Goal: Check status: Check status

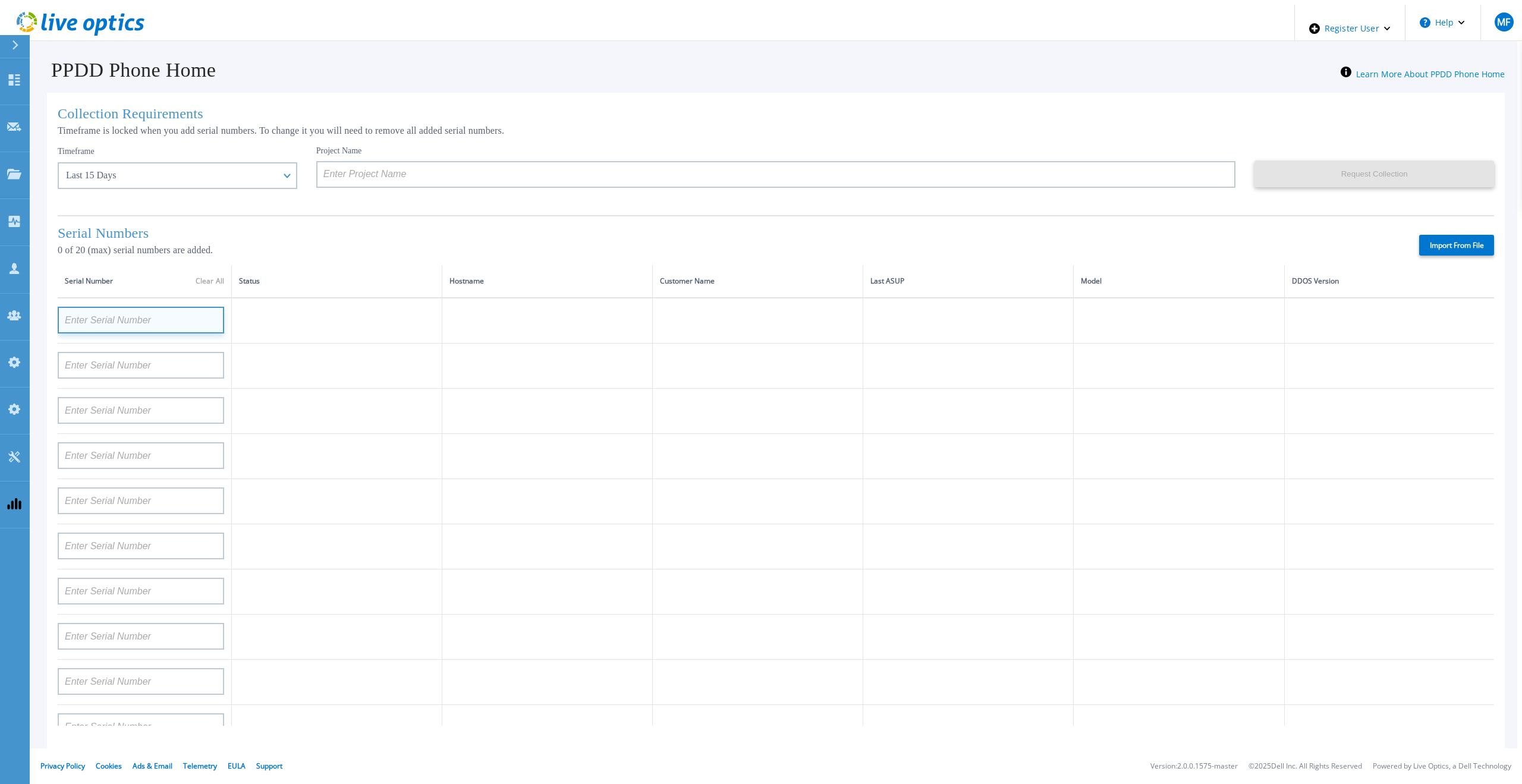
click at [110, 316] on input at bounding box center [141, 320] width 166 height 27
paste input "APM00171860298"
type input "APM00171860298"
click at [317, 245] on p "0 of 20 (max) serial numbers are added." at bounding box center [223, 250] width 332 height 11
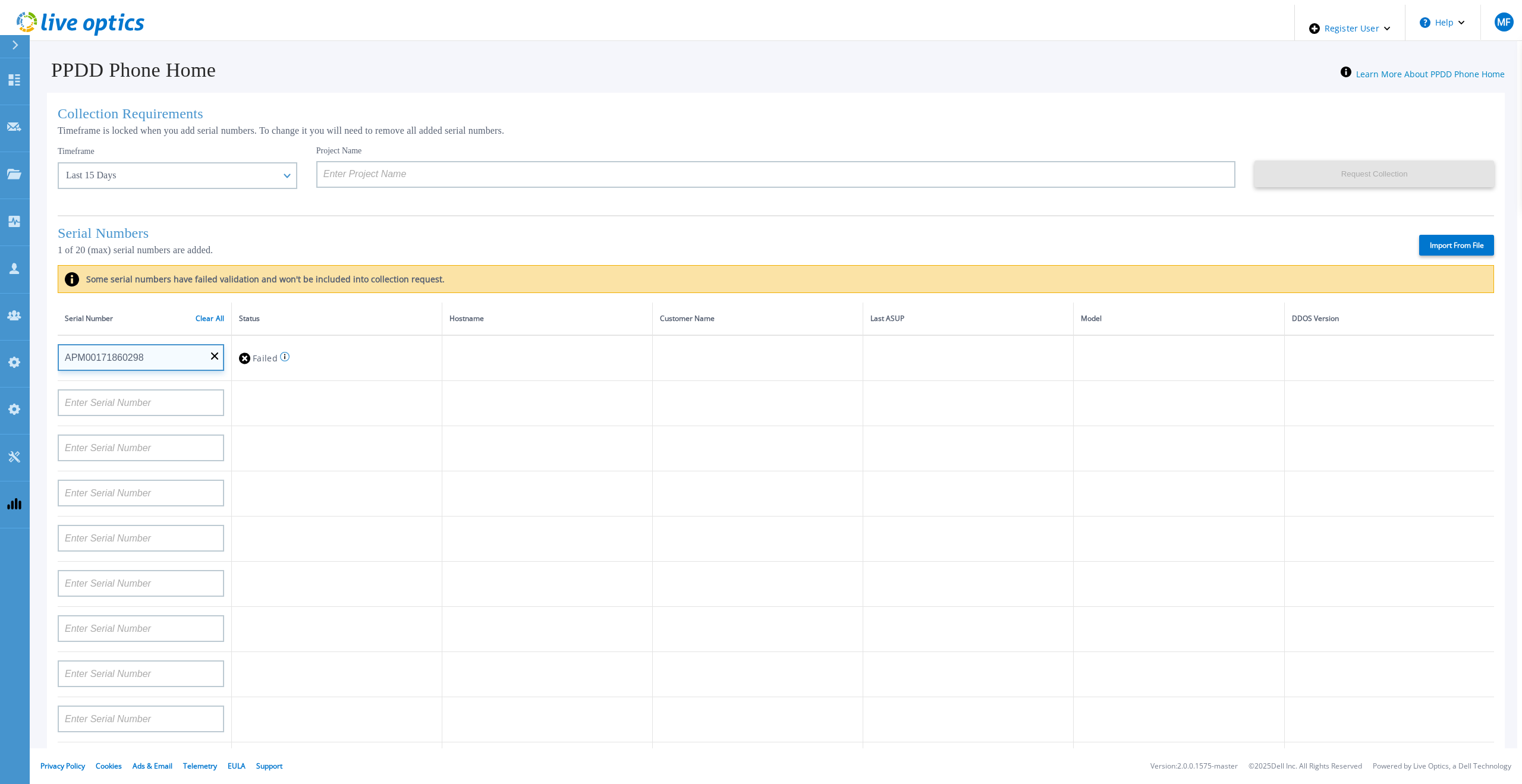
click at [214, 349] on input "APM00171860298" at bounding box center [141, 358] width 166 height 27
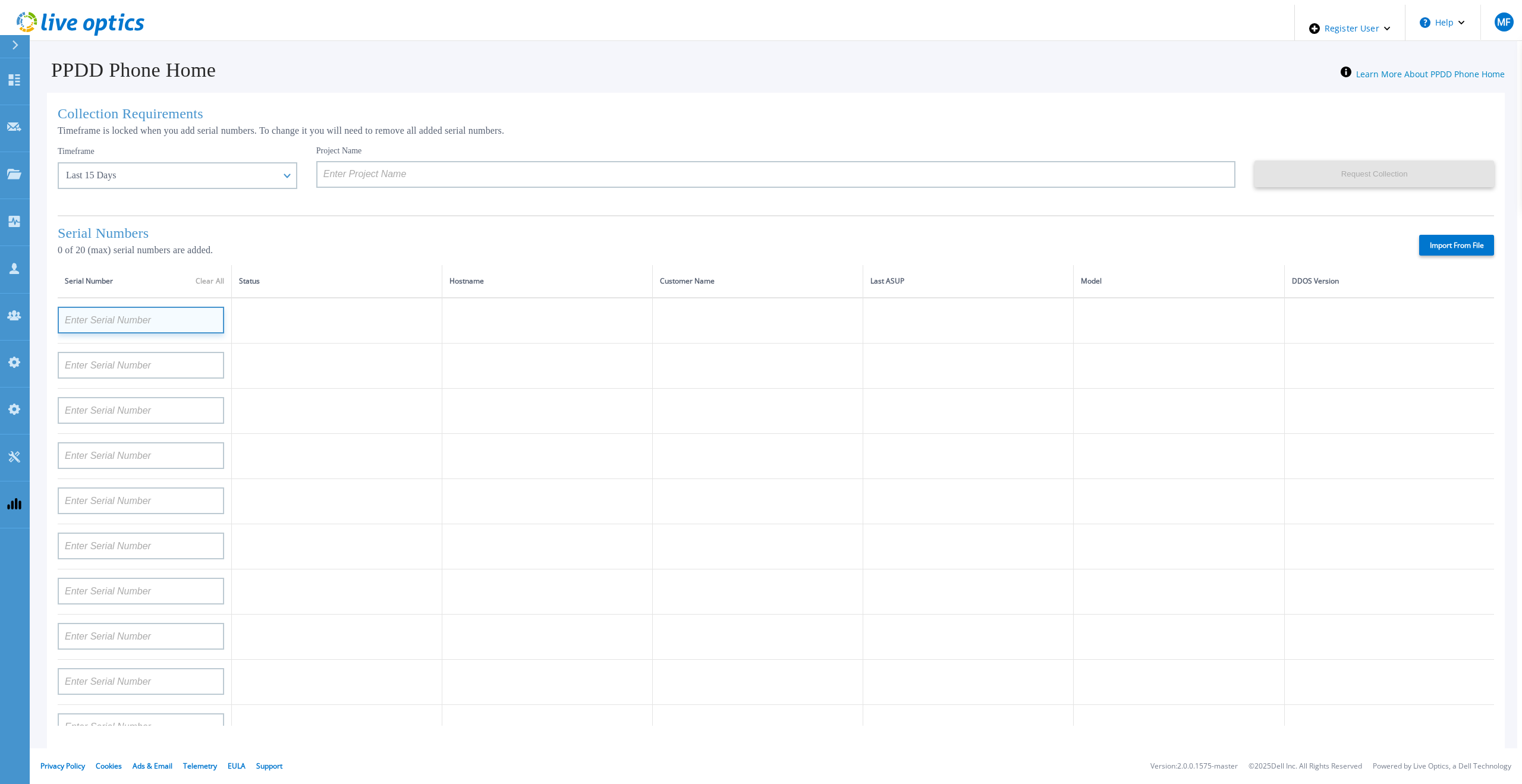
paste input "APM00171860298"
type input "APM00171860298"
click at [359, 367] on td at bounding box center [337, 366] width 211 height 45
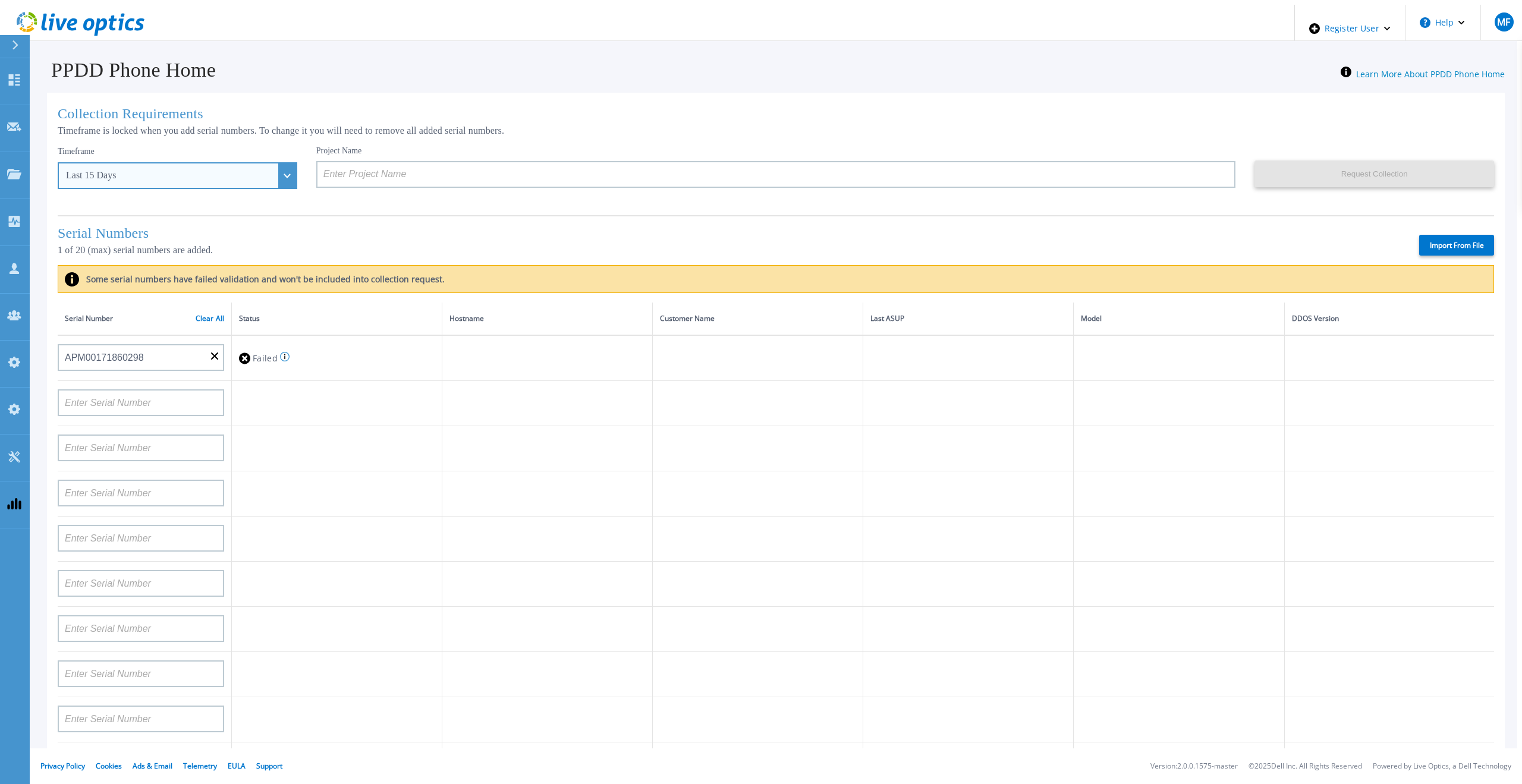
click at [263, 171] on div "Last 15 Days" at bounding box center [177, 176] width 240 height 27
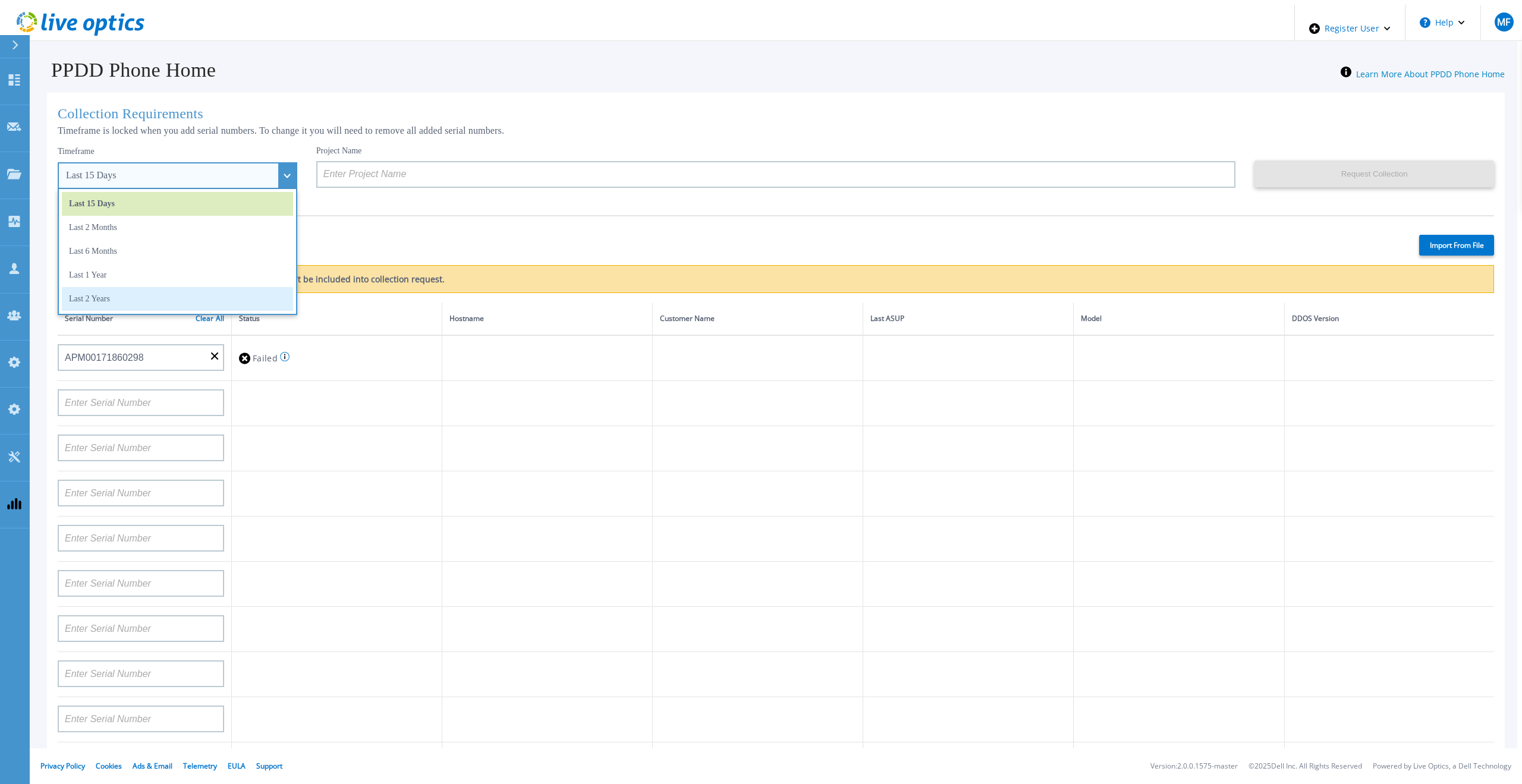
click at [163, 295] on li "Last 2 Years" at bounding box center [177, 299] width 231 height 24
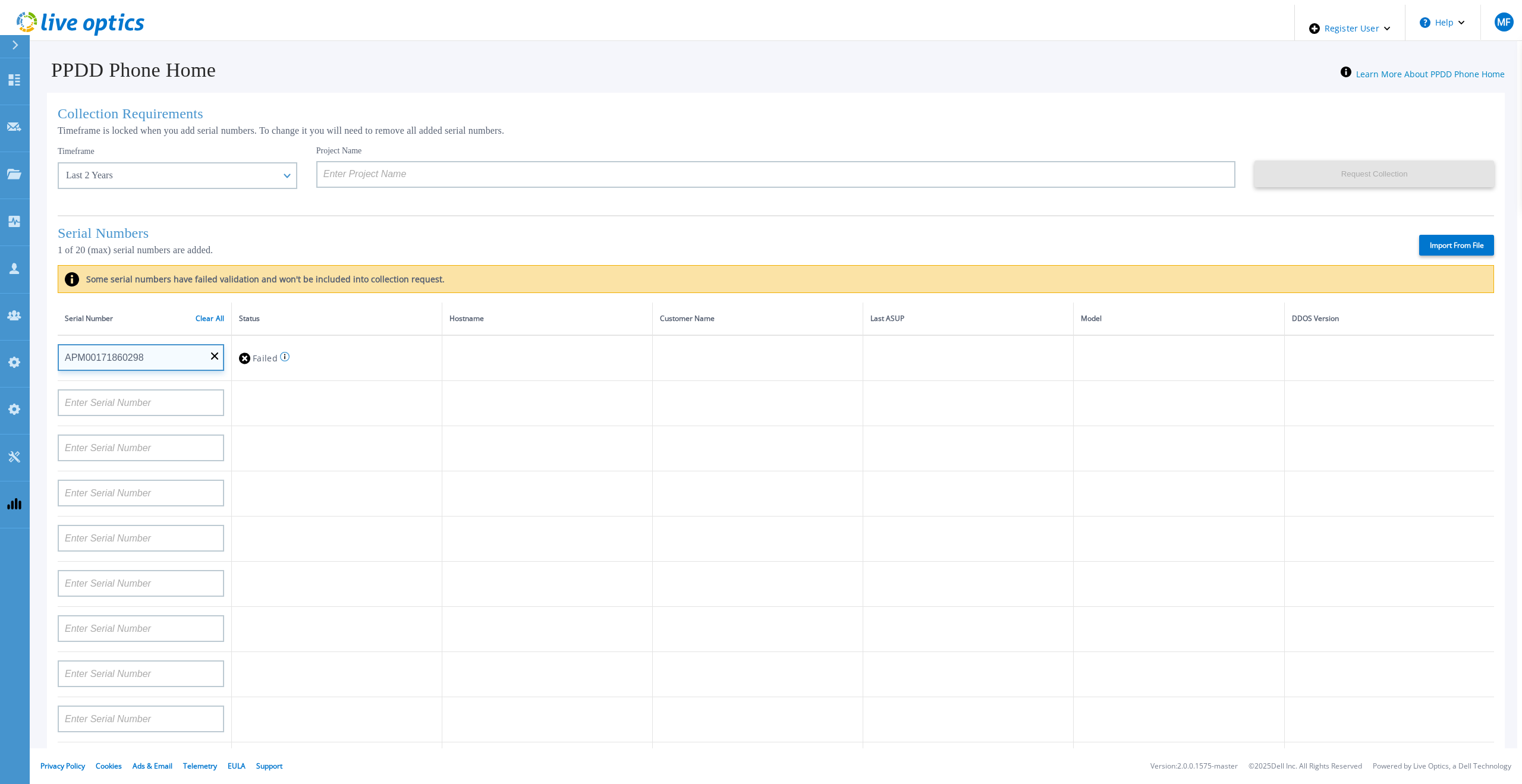
click at [214, 349] on input "APM00171860298" at bounding box center [141, 358] width 166 height 27
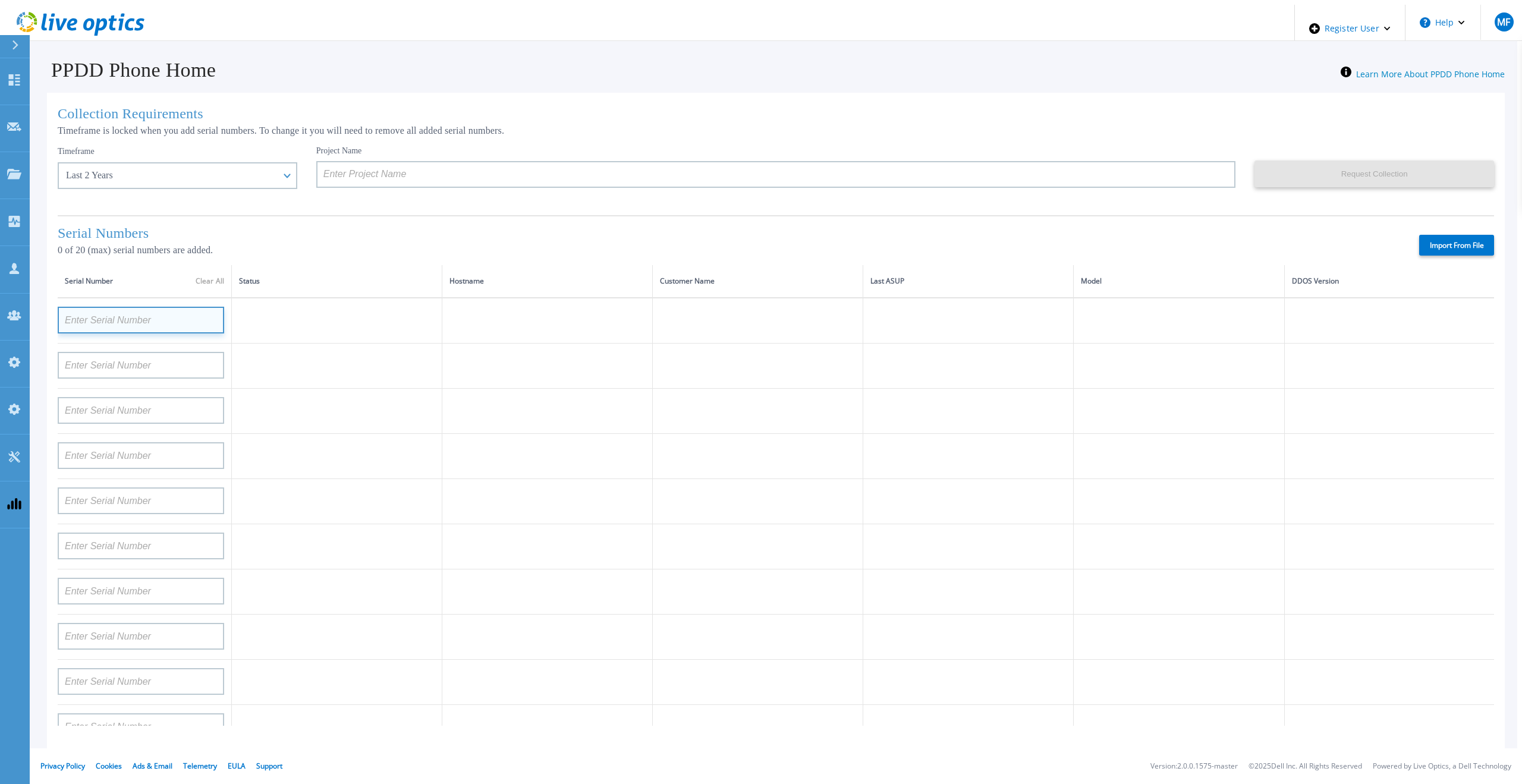
paste input "APM00171860298"
type input "APM00171860298"
click at [304, 359] on td at bounding box center [337, 366] width 211 height 45
click at [265, 172] on div "Last 2 Years" at bounding box center [177, 176] width 240 height 27
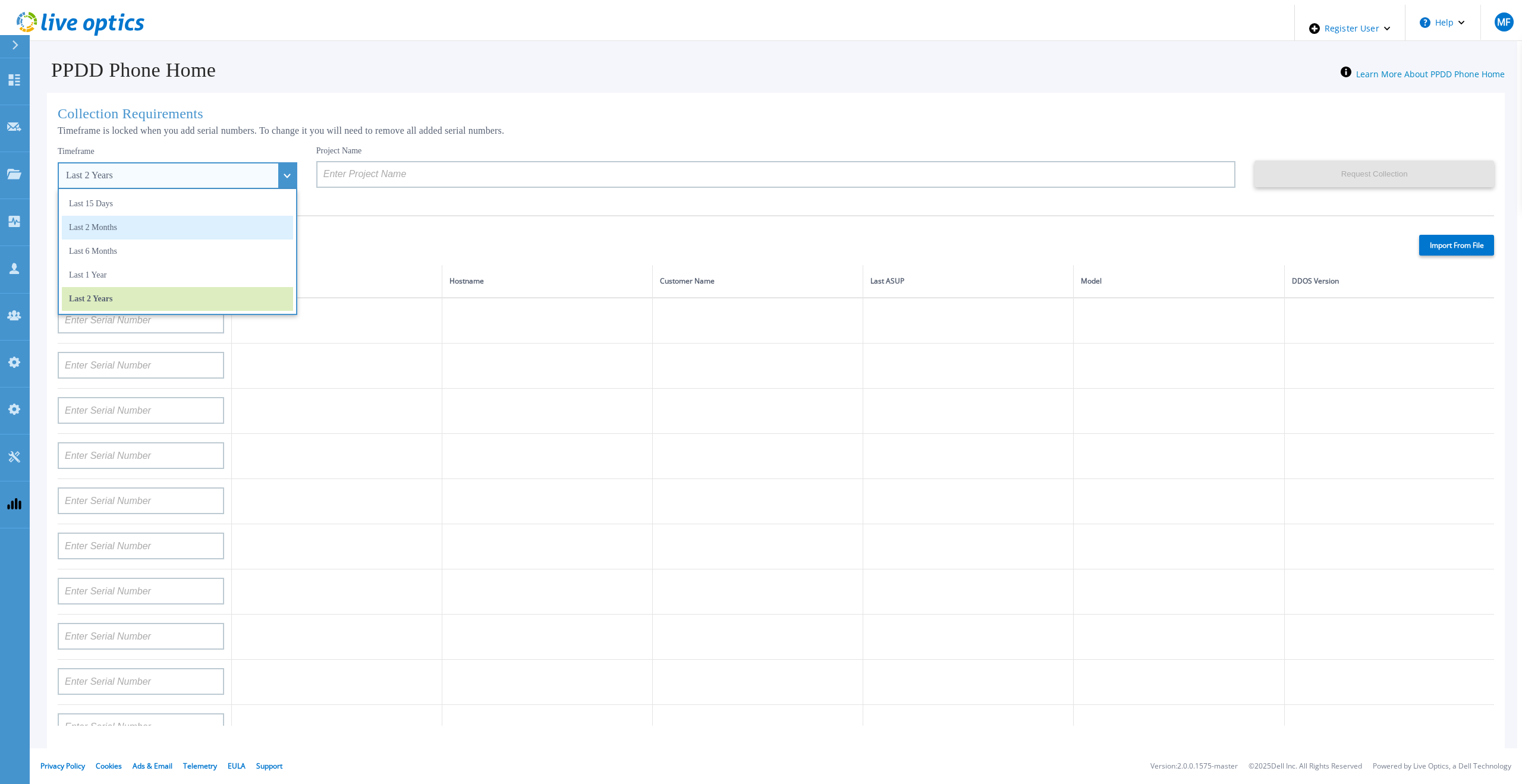
click at [126, 223] on li "Last 2 Months" at bounding box center [177, 227] width 231 height 24
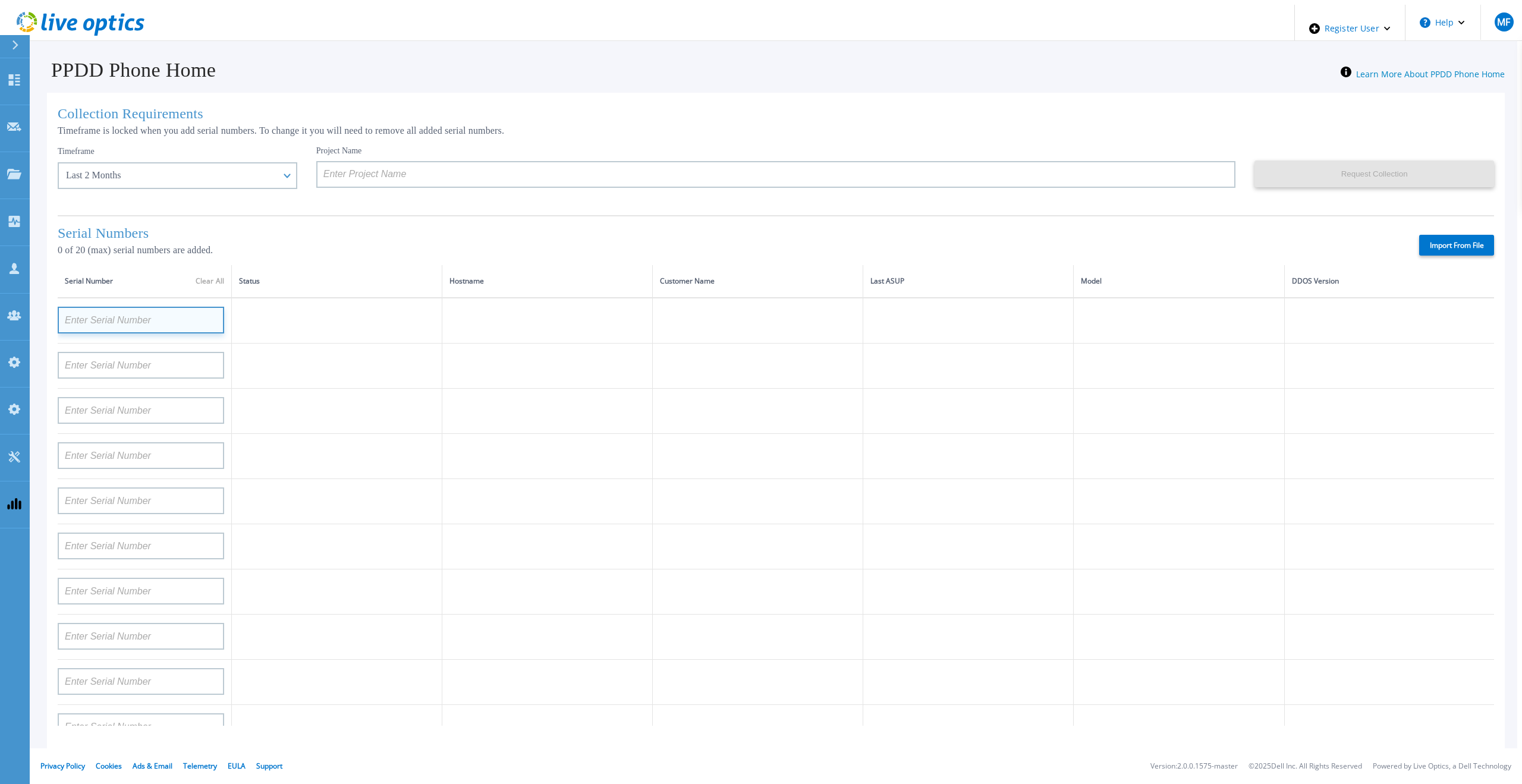
click at [108, 316] on input at bounding box center [141, 320] width 166 height 27
paste input "APM00171860298"
type input "APM00171860298"
click at [328, 411] on td at bounding box center [337, 411] width 211 height 45
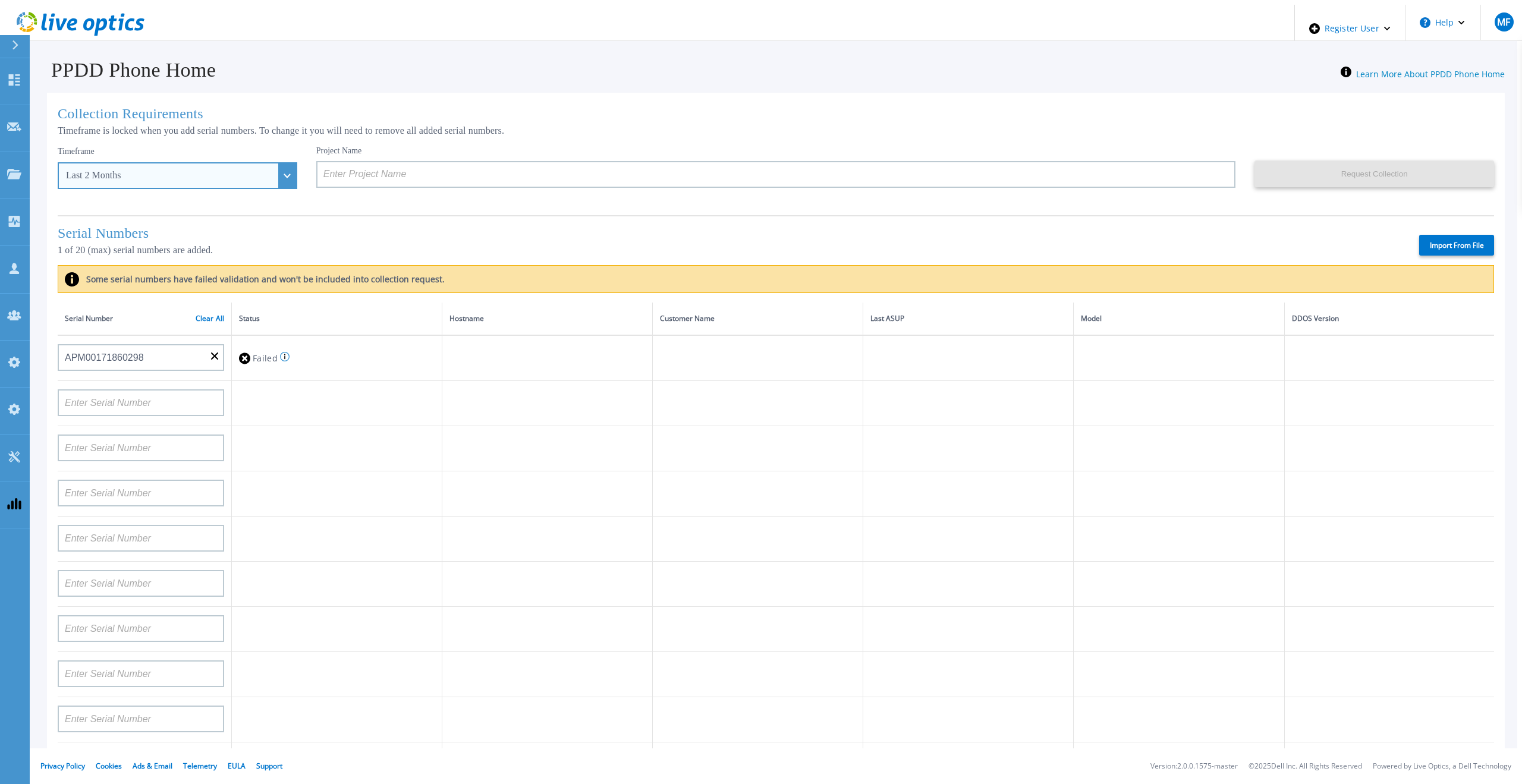
click at [263, 175] on div "Last 2 Months" at bounding box center [177, 176] width 240 height 27
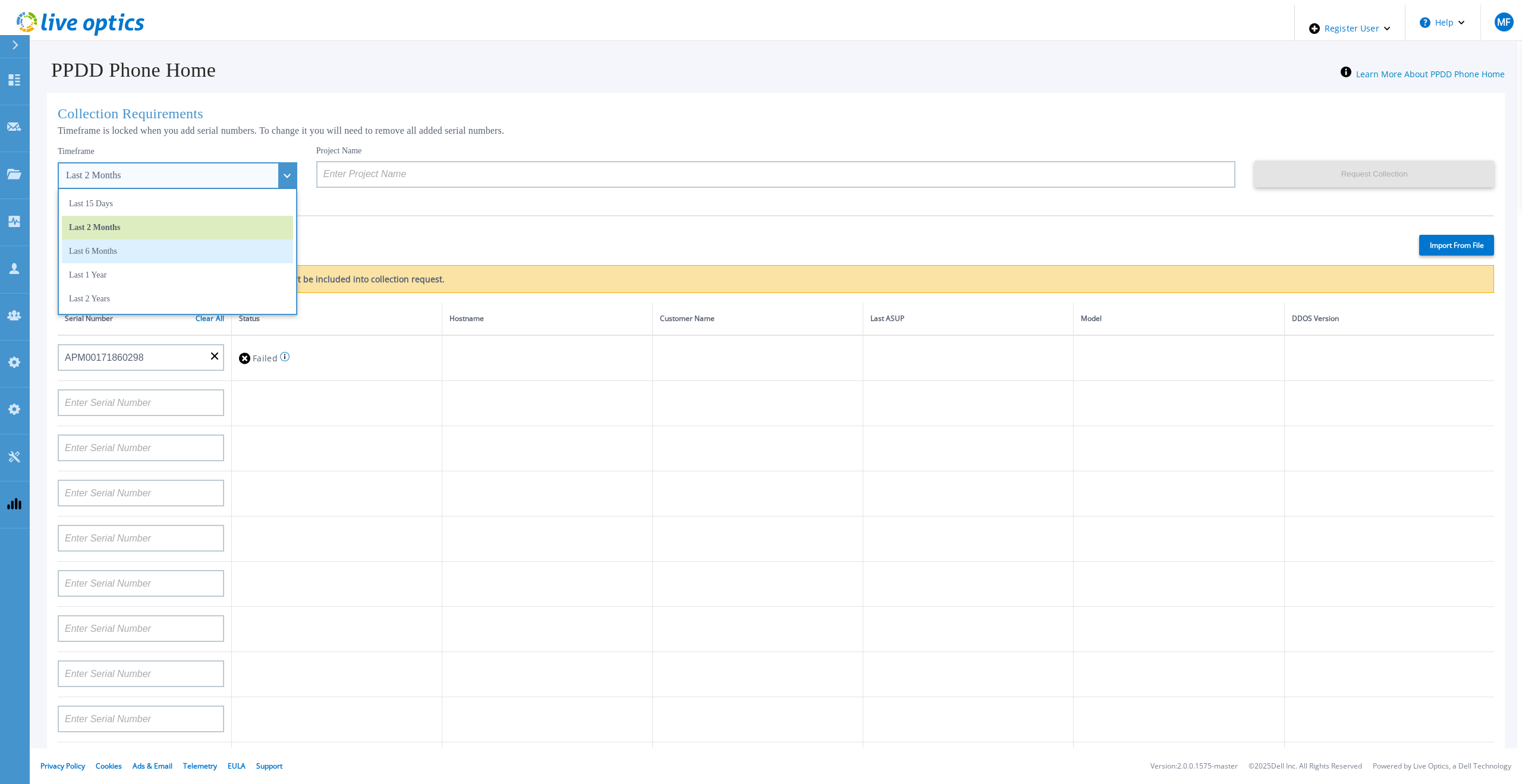
click at [98, 249] on li "Last 6 Months" at bounding box center [177, 251] width 231 height 24
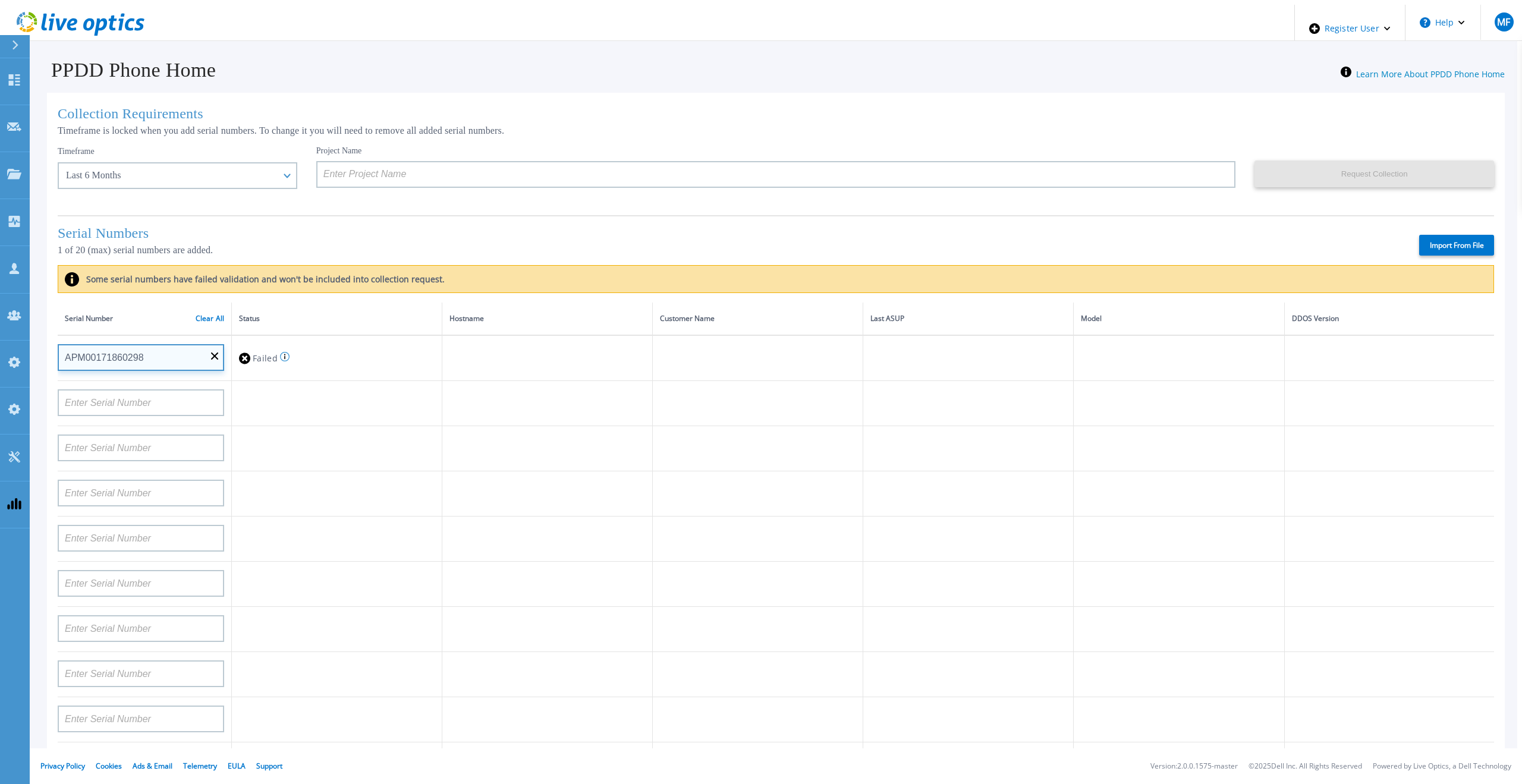
click at [214, 354] on input "APM00171860298" at bounding box center [141, 358] width 166 height 27
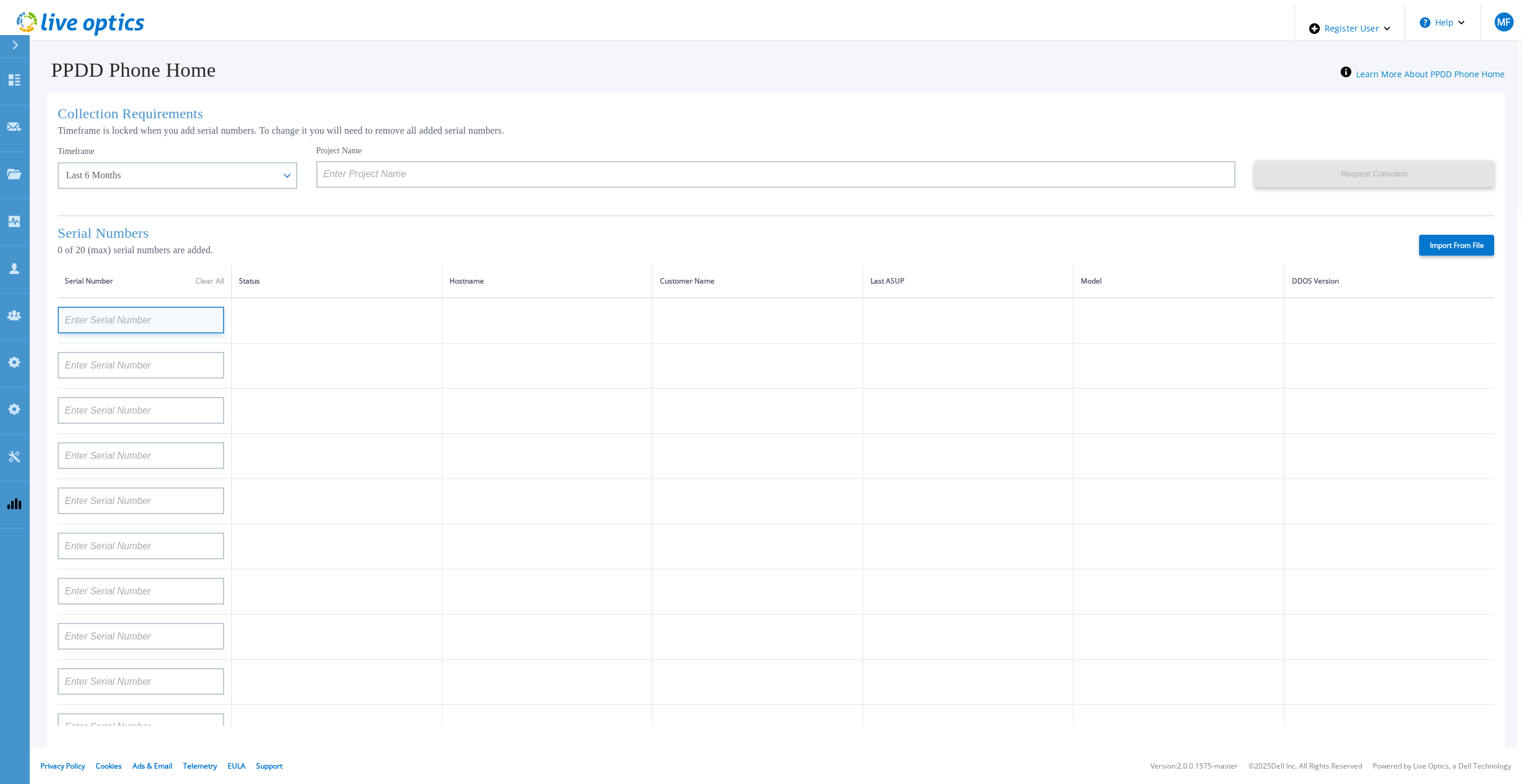
click at [142, 318] on input at bounding box center [141, 320] width 166 height 27
paste input "APM00171860298"
type input "APM00171860298"
click at [284, 378] on td at bounding box center [337, 366] width 211 height 45
drag, startPoint x: 596, startPoint y: 219, endPoint x: 661, endPoint y: 484, distance: 272.9
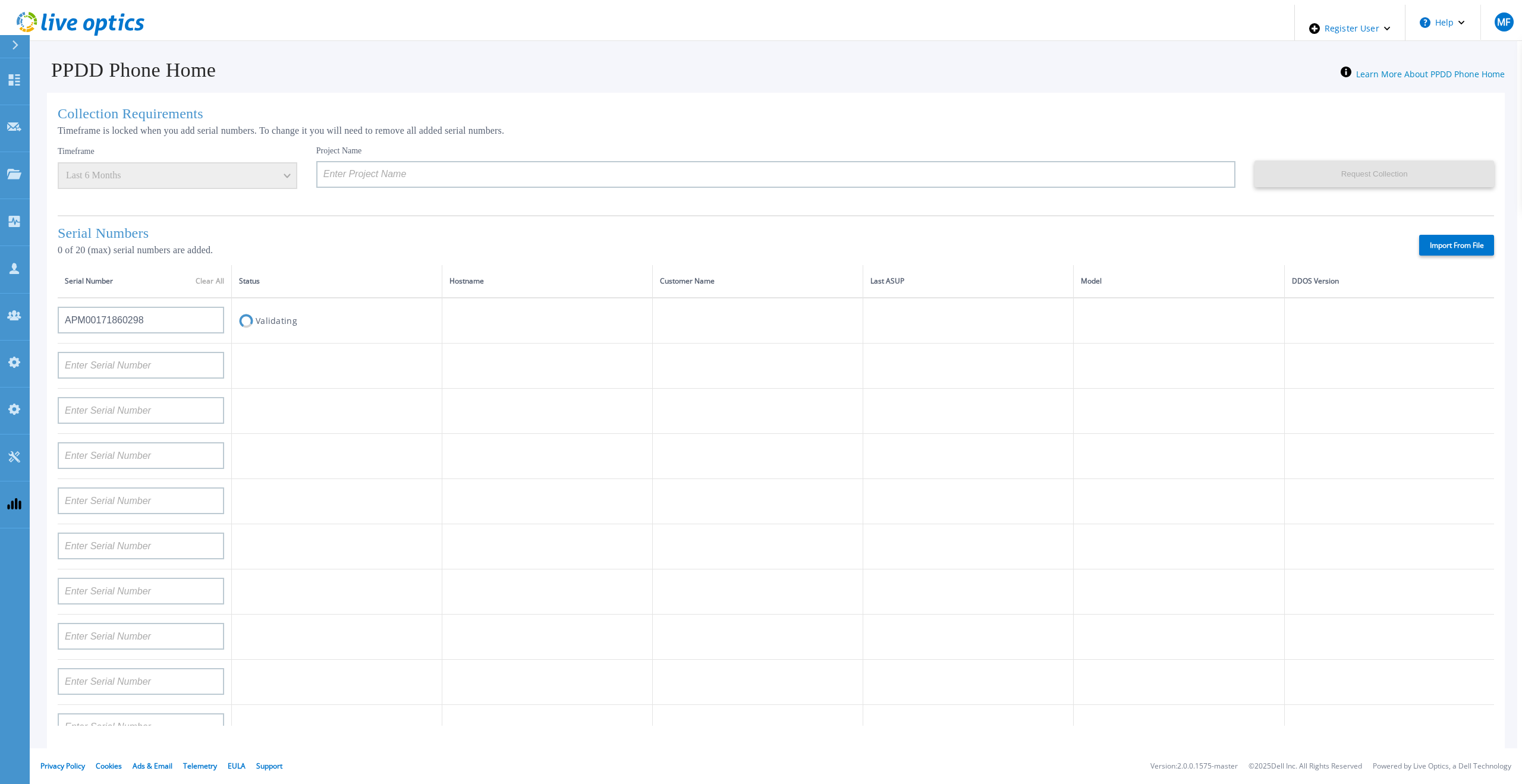
click at [661, 484] on td at bounding box center [758, 501] width 211 height 45
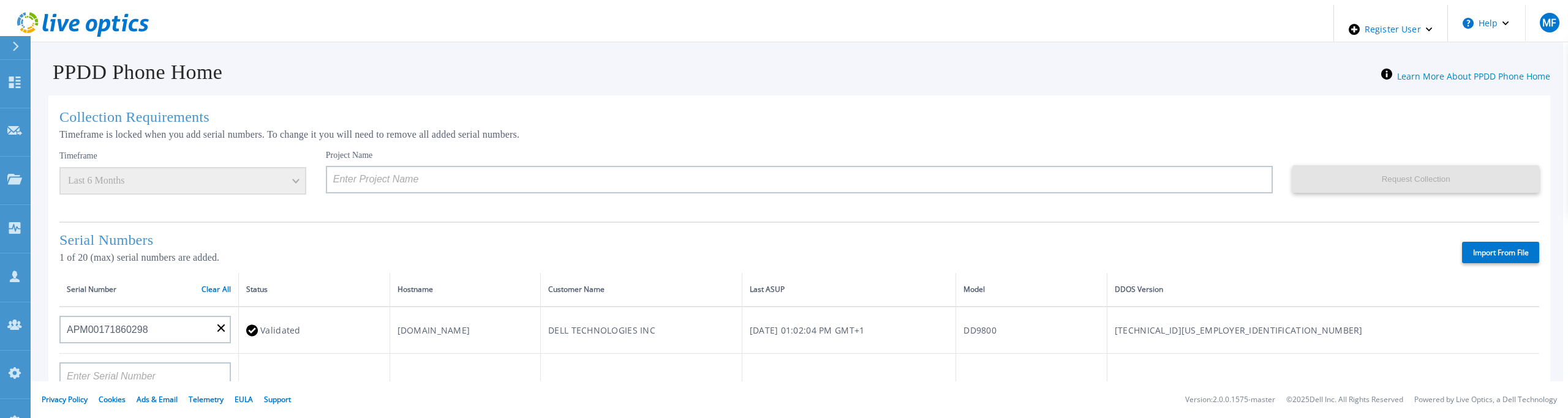
click at [956, 321] on td "Wed, May 21, 2025, 01:02:04 PM GMT+1" at bounding box center [849, 330] width 214 height 47
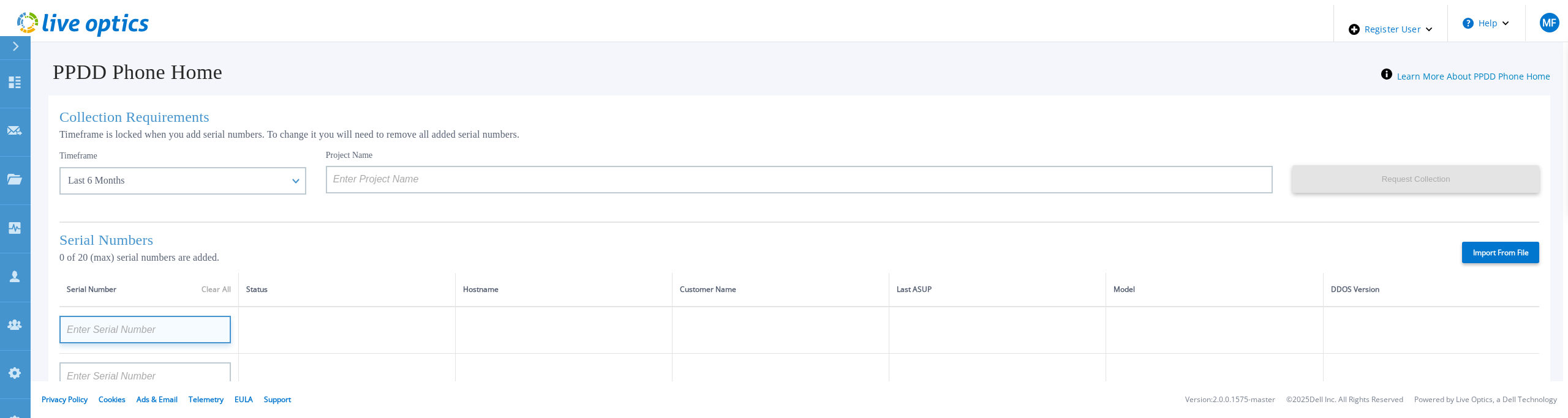
paste input "APM00171860298"
type input "APM00171860298"
click at [386, 255] on p "0 of 20 (max) serial numbers are added." at bounding box center [230, 257] width 342 height 11
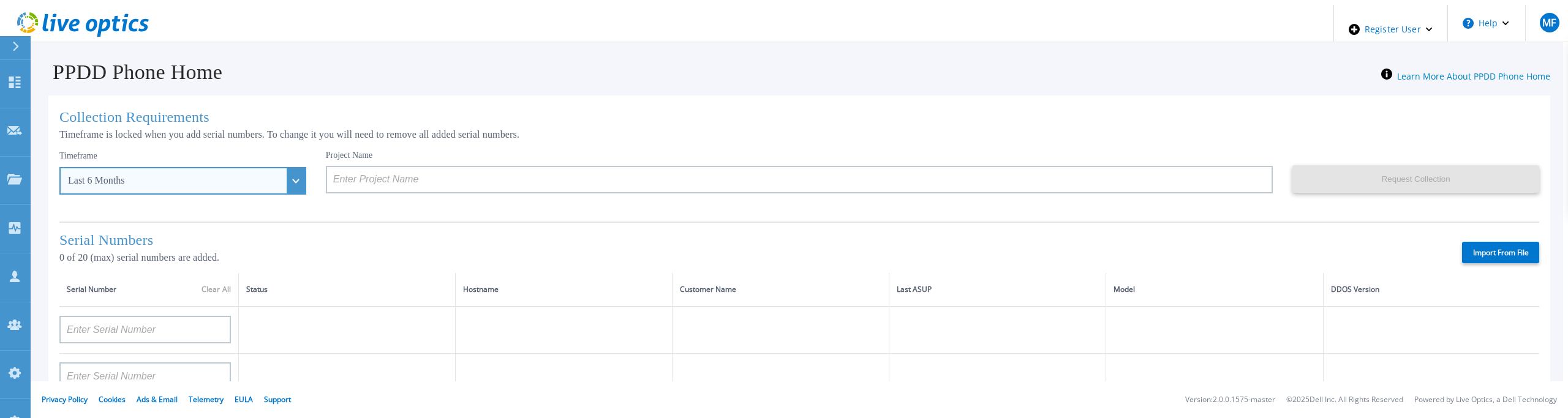
click at [271, 181] on div "Last 6 Months" at bounding box center [183, 181] width 247 height 28
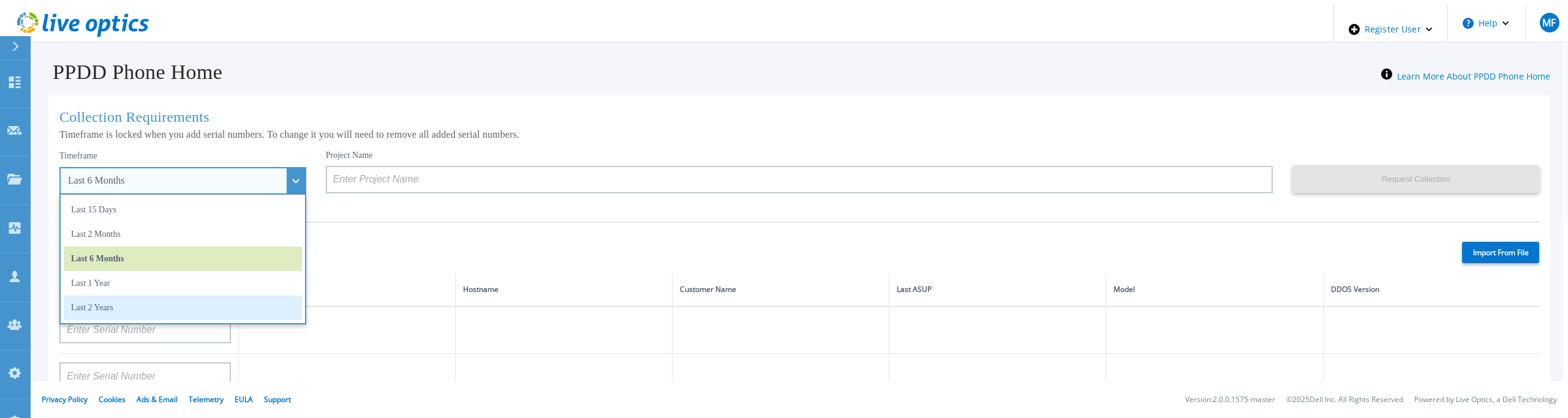
click at [150, 300] on li "Last 2 Years" at bounding box center [183, 308] width 238 height 24
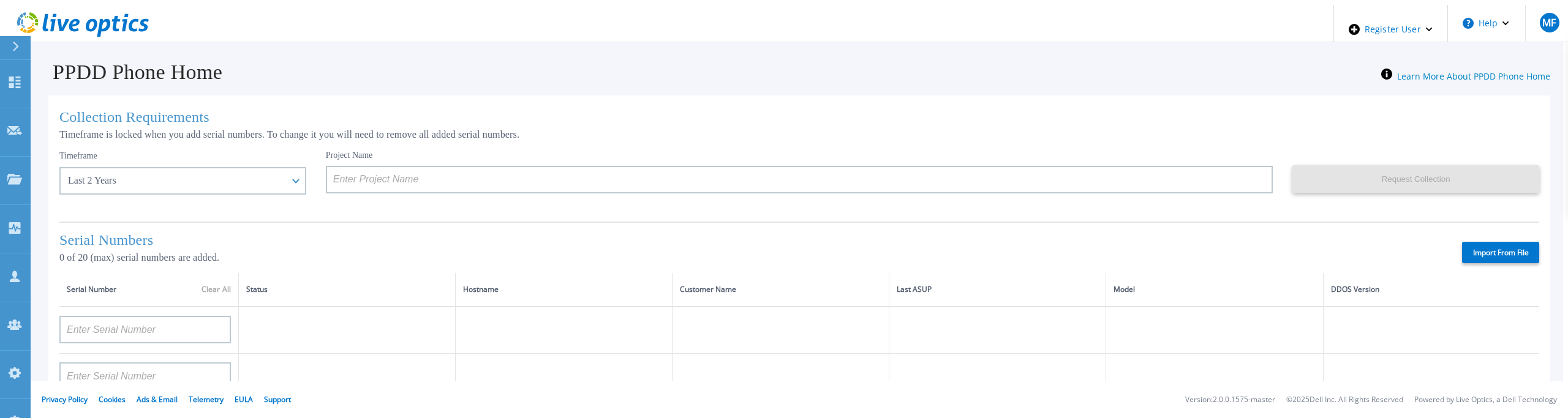
click at [1499, 251] on label "Import From File" at bounding box center [1501, 253] width 77 height 21
click at [0, 0] on input "Import From File" at bounding box center [0, 0] width 0 height 0
